Goal: Check status: Check status

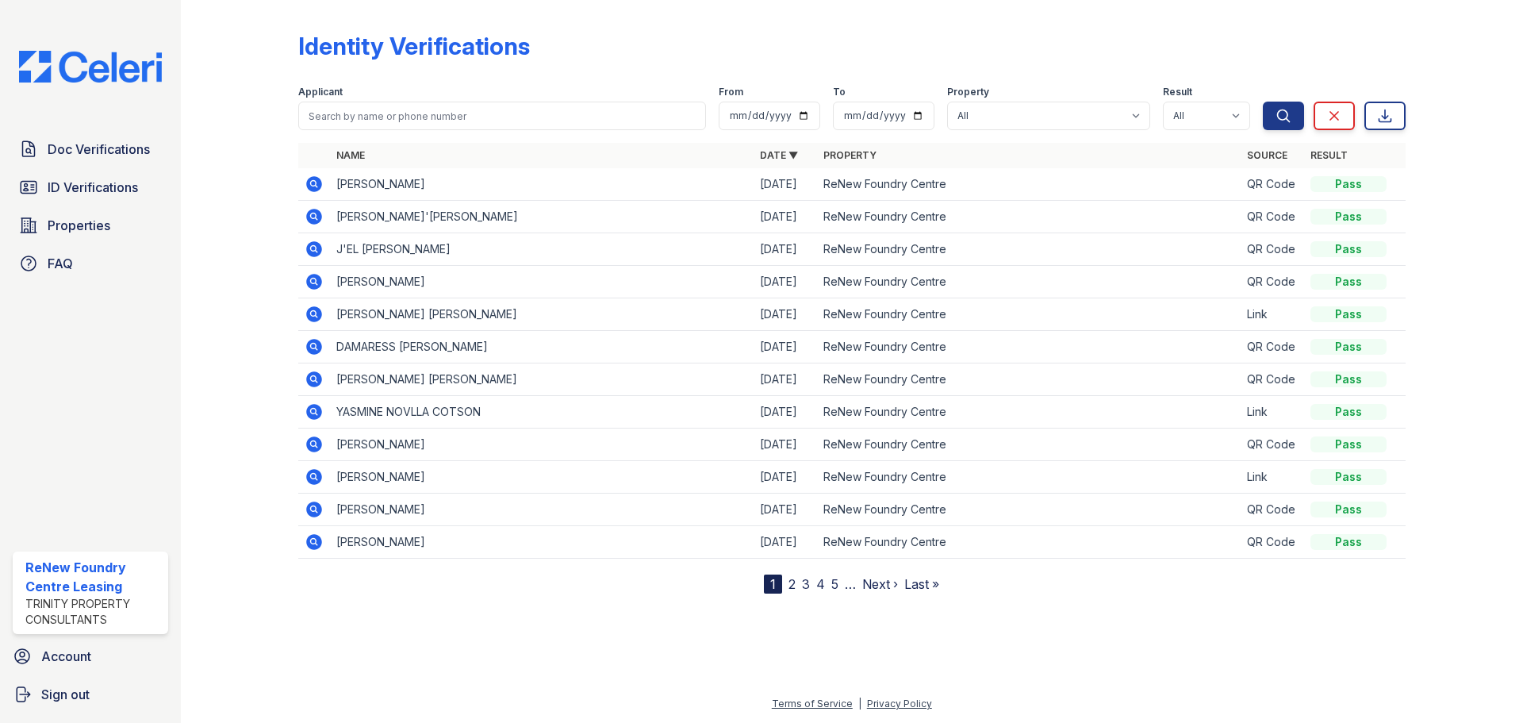
click at [306, 279] on icon at bounding box center [314, 281] width 19 height 19
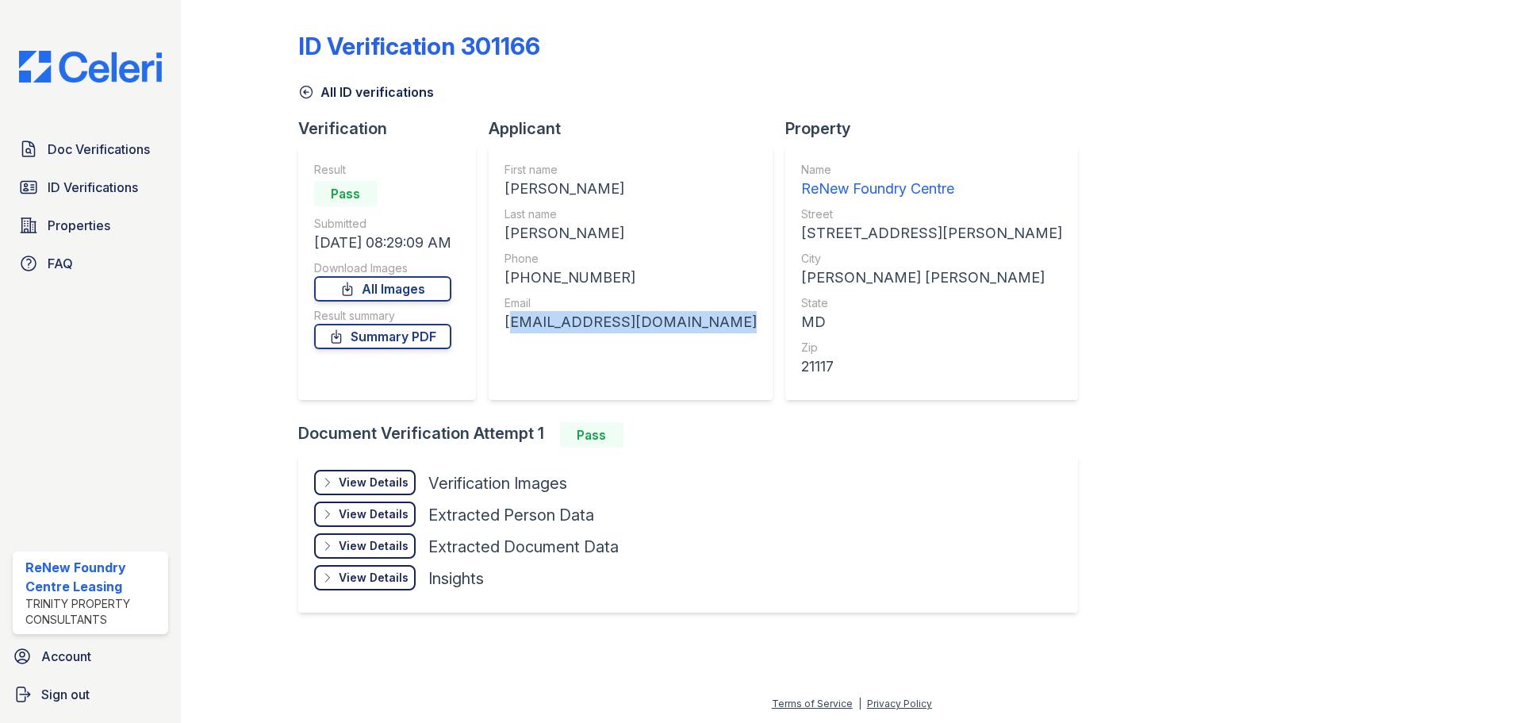
drag, startPoint x: 727, startPoint y: 322, endPoint x: 505, endPoint y: 336, distance: 222.6
click at [505, 336] on div "First name CARLOS ALBERTO Last name VANEGAS Phone +12404446926 Email albertvane…" at bounding box center [631, 273] width 284 height 254
copy div "albertvanegas2965@gmail.com"
click at [327, 95] on link "All ID verifications" at bounding box center [366, 92] width 136 height 19
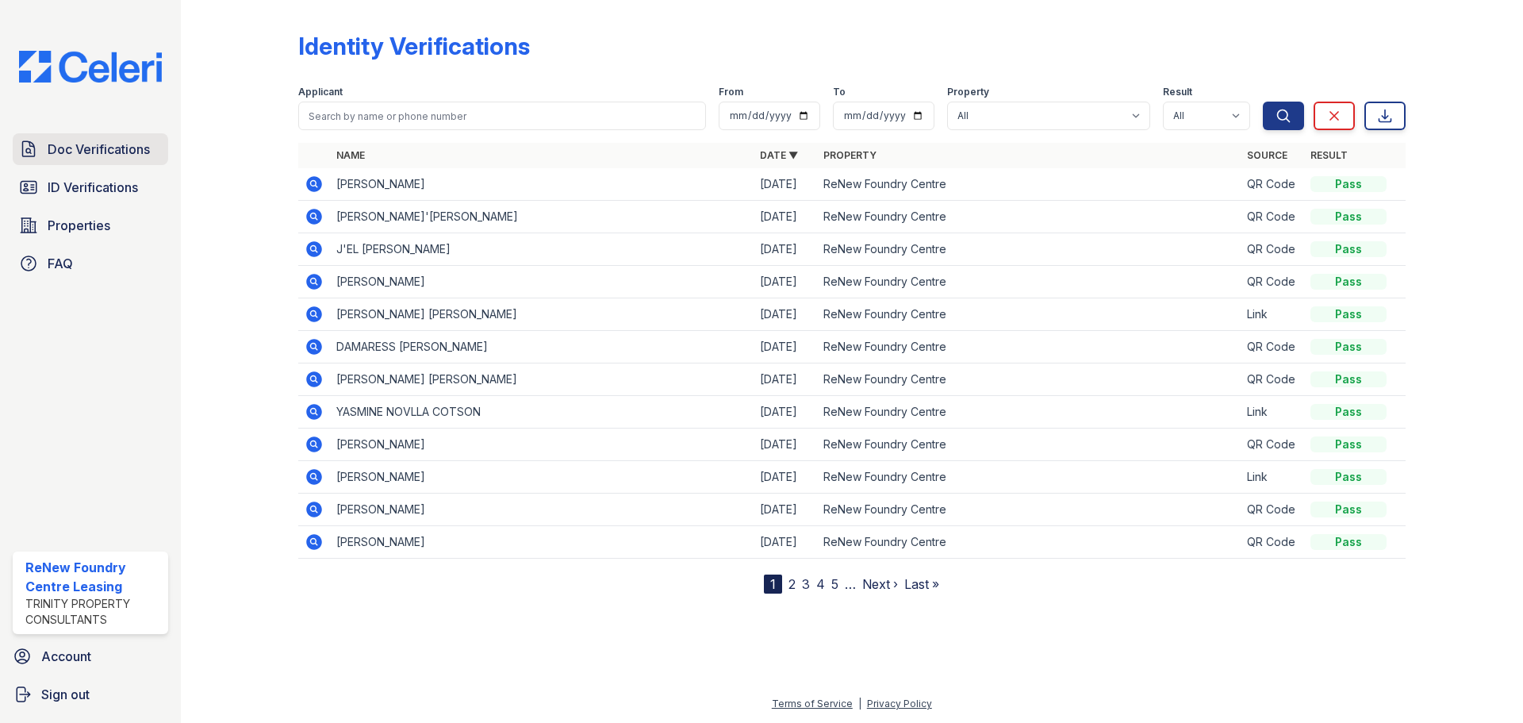
click at [79, 148] on span "Doc Verifications" at bounding box center [99, 149] width 102 height 19
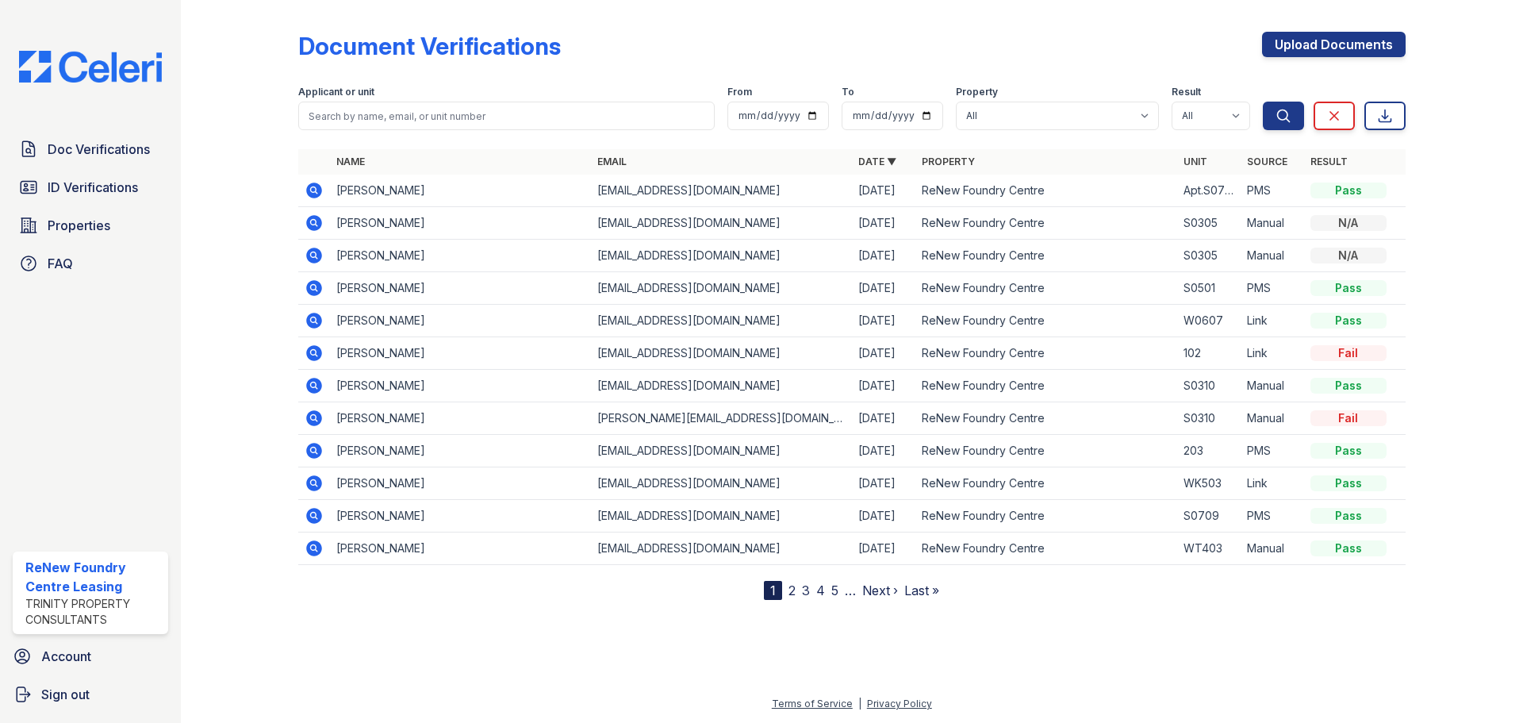
click at [308, 184] on icon at bounding box center [314, 190] width 19 height 19
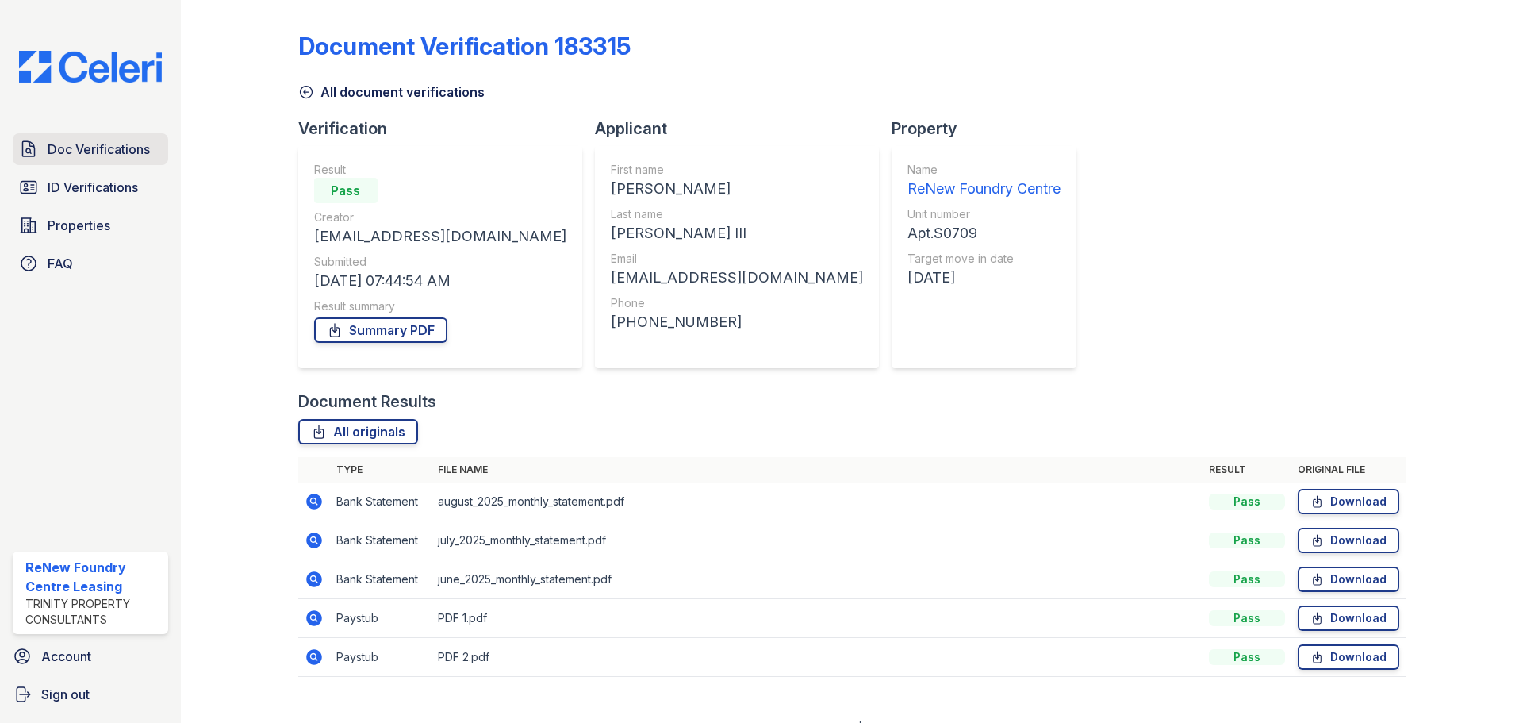
click at [90, 138] on link "Doc Verifications" at bounding box center [91, 149] width 156 height 32
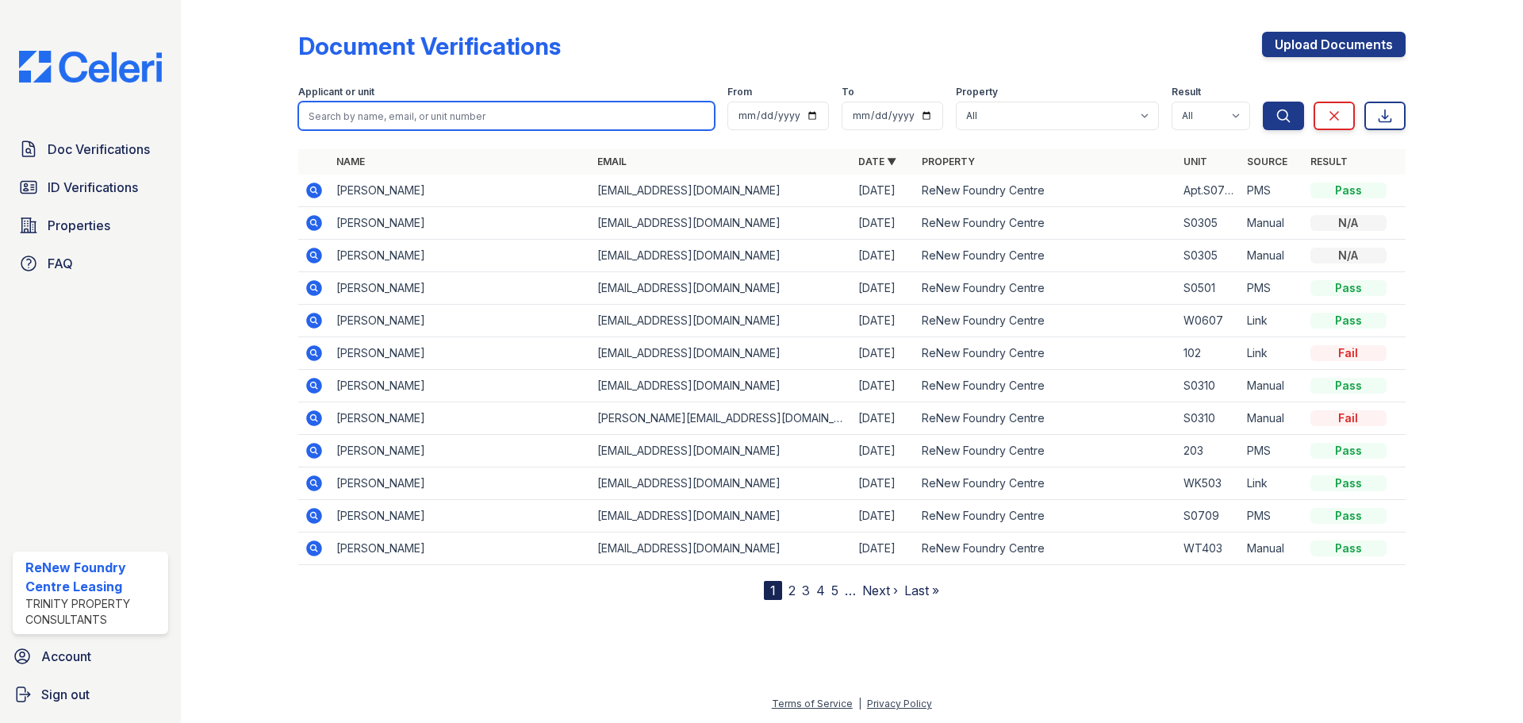
click at [394, 120] on input "search" at bounding box center [506, 116] width 417 height 29
type input "streams"
click at [1263, 102] on button "Search" at bounding box center [1283, 116] width 41 height 29
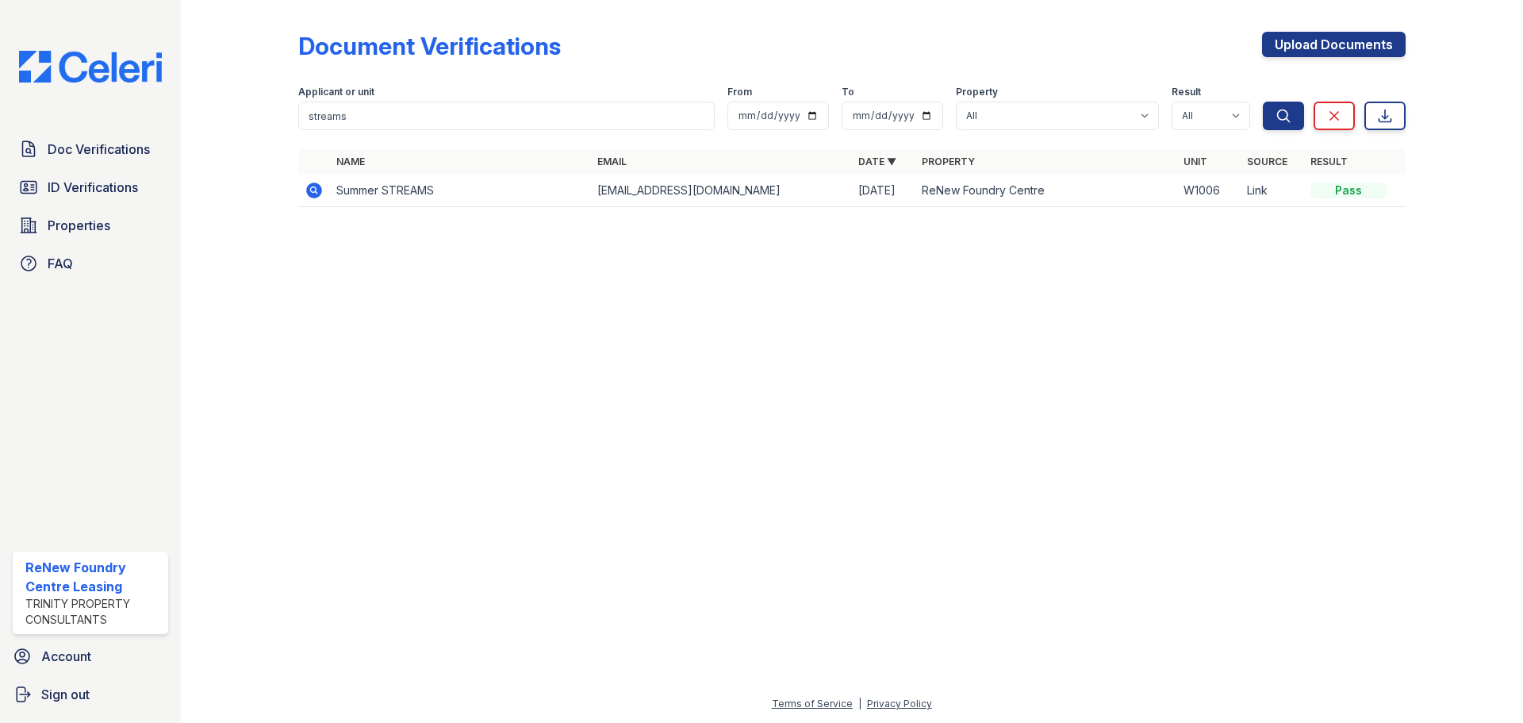
click at [313, 190] on icon at bounding box center [313, 189] width 4 height 4
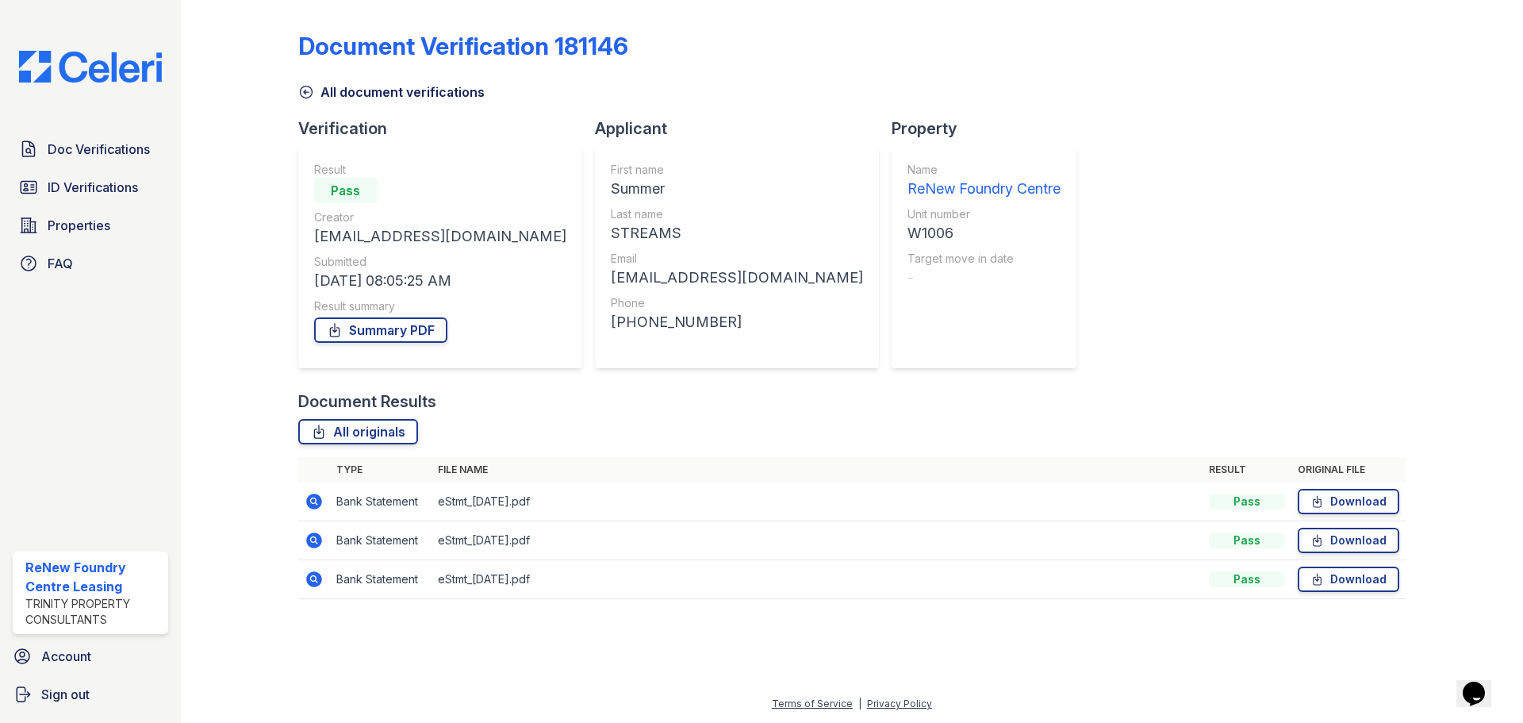
click at [313, 542] on icon at bounding box center [314, 540] width 19 height 19
click at [313, 537] on icon at bounding box center [314, 540] width 19 height 19
